Goal: Find specific fact: Find specific page/section

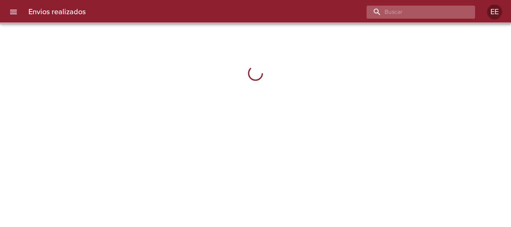
click at [452, 15] on input "buscar" at bounding box center [415, 12] width 96 height 13
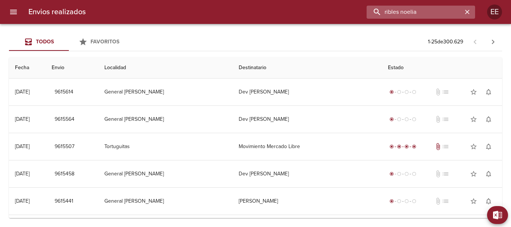
type input "ribles noelia"
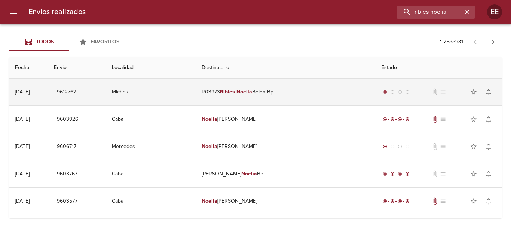
click at [270, 92] on td "R03973 Ribles [PERSON_NAME] Bp" at bounding box center [286, 92] width 180 height 27
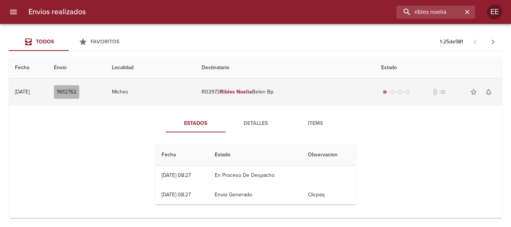
click at [76, 96] on span "9612762" at bounding box center [66, 92] width 19 height 9
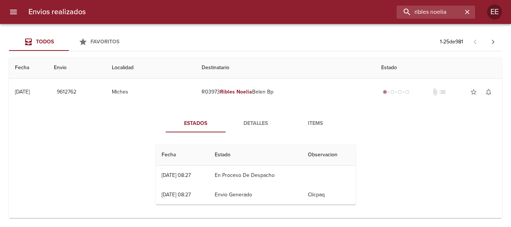
click at [266, 123] on span "Detalles" at bounding box center [255, 123] width 51 height 9
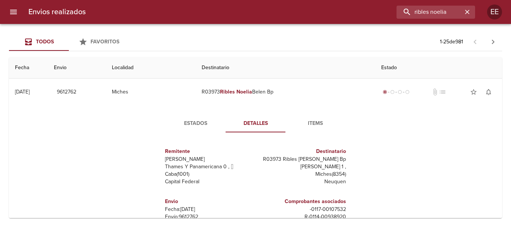
click at [315, 120] on span "Items" at bounding box center [315, 123] width 51 height 9
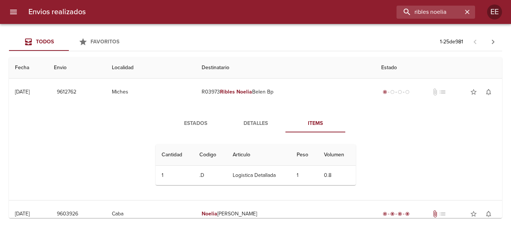
click at [251, 124] on span "Detalles" at bounding box center [255, 123] width 51 height 9
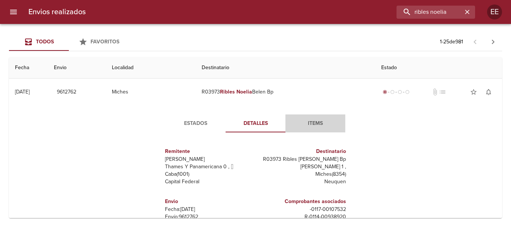
click at [298, 121] on span "Items" at bounding box center [315, 123] width 51 height 9
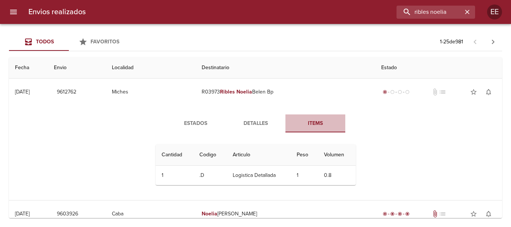
click at [315, 123] on span "Items" at bounding box center [315, 123] width 51 height 9
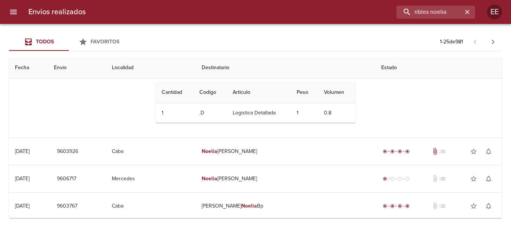
scroll to position [12, 0]
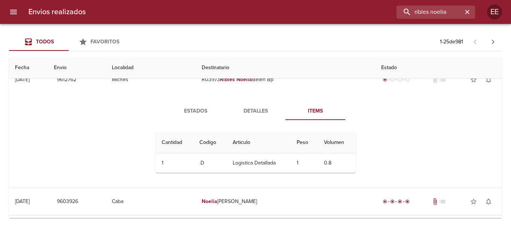
click at [252, 109] on span "Detalles" at bounding box center [255, 111] width 51 height 9
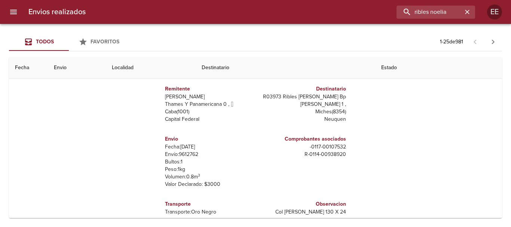
scroll to position [0, 0]
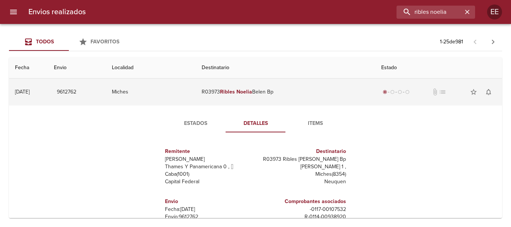
click at [416, 93] on div "radio_button_checked radio_button_unchecked radio_button_unchecked radio_button…" at bounding box center [438, 92] width 115 height 15
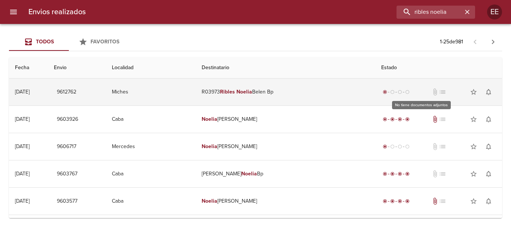
click at [431, 92] on span "attach_file" at bounding box center [434, 91] width 7 height 7
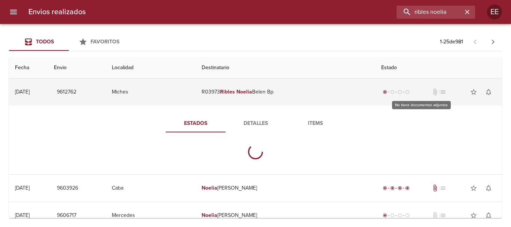
click at [431, 92] on span "attach_file" at bounding box center [434, 91] width 7 height 7
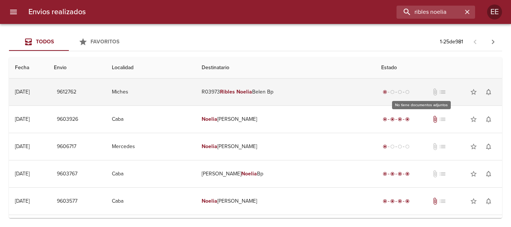
click at [431, 92] on span "attach_file" at bounding box center [434, 91] width 7 height 7
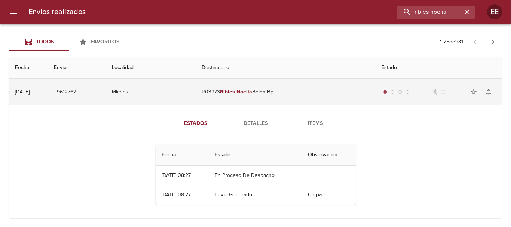
click at [243, 96] on td "R03973 Ribles [PERSON_NAME] Bp" at bounding box center [286, 92] width 180 height 27
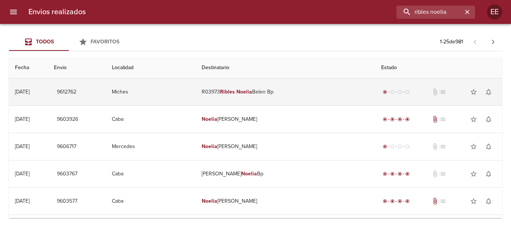
click at [235, 92] on em "Ribles" at bounding box center [227, 92] width 15 height 6
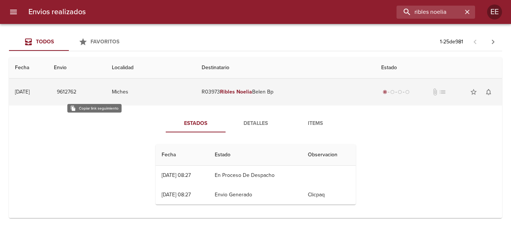
click at [76, 94] on span "9612762" at bounding box center [66, 92] width 19 height 9
click at [79, 94] on td "9612762" at bounding box center [77, 92] width 58 height 27
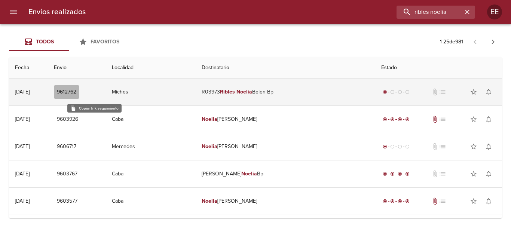
click at [76, 91] on span "9612762" at bounding box center [66, 92] width 19 height 9
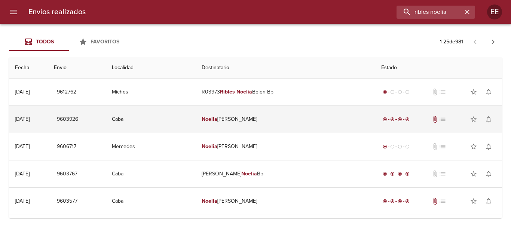
click at [234, 126] on td "[PERSON_NAME]" at bounding box center [286, 119] width 180 height 27
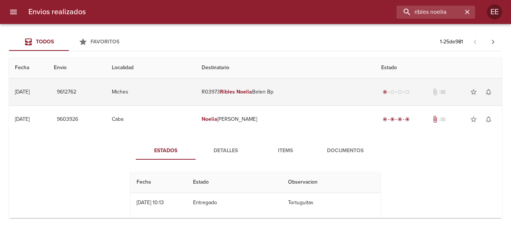
click at [235, 90] on em "Ribles" at bounding box center [227, 92] width 15 height 6
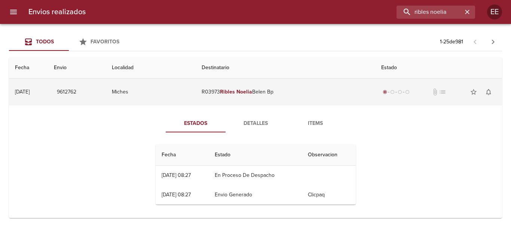
scroll to position [12, 0]
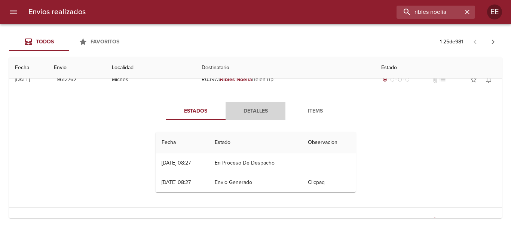
click at [269, 113] on span "Detalles" at bounding box center [255, 111] width 51 height 9
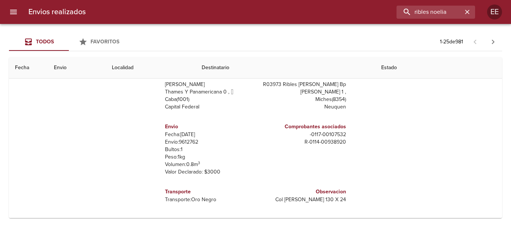
scroll to position [50, 0]
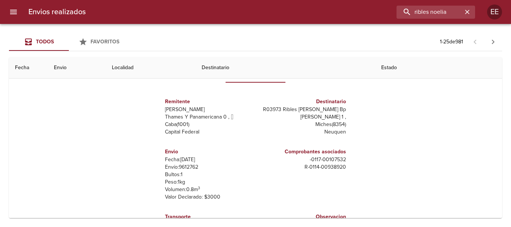
click at [344, 134] on div "Destinatario R03973 Ribles [PERSON_NAME] Bp [PERSON_NAME] 1 , Miches ( 8354 ) N…" at bounding box center [302, 117] width 94 height 50
drag, startPoint x: 300, startPoint y: 117, endPoint x: 342, endPoint y: 114, distance: 41.7
click at [342, 114] on p "[PERSON_NAME] 1 ," at bounding box center [302, 116] width 88 height 7
copy p "[PERSON_NAME] 1"
click at [348, 126] on div "Remitente Wamaro [PERSON_NAME] Y Panamericana 0 ,   Caba ( 1001 ) Capital Feder…" at bounding box center [256, 163] width 206 height 149
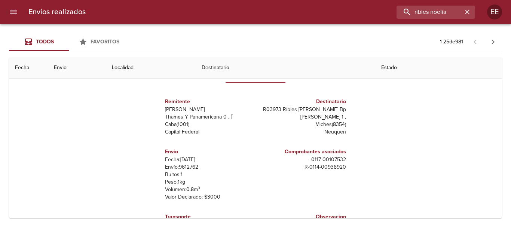
drag, startPoint x: 297, startPoint y: 117, endPoint x: 342, endPoint y: 117, distance: 44.9
click at [342, 117] on p "[PERSON_NAME] 1 ," at bounding box center [302, 116] width 88 height 7
copy p "[PERSON_NAME] 1"
